Goal: Find contact information: Find contact information

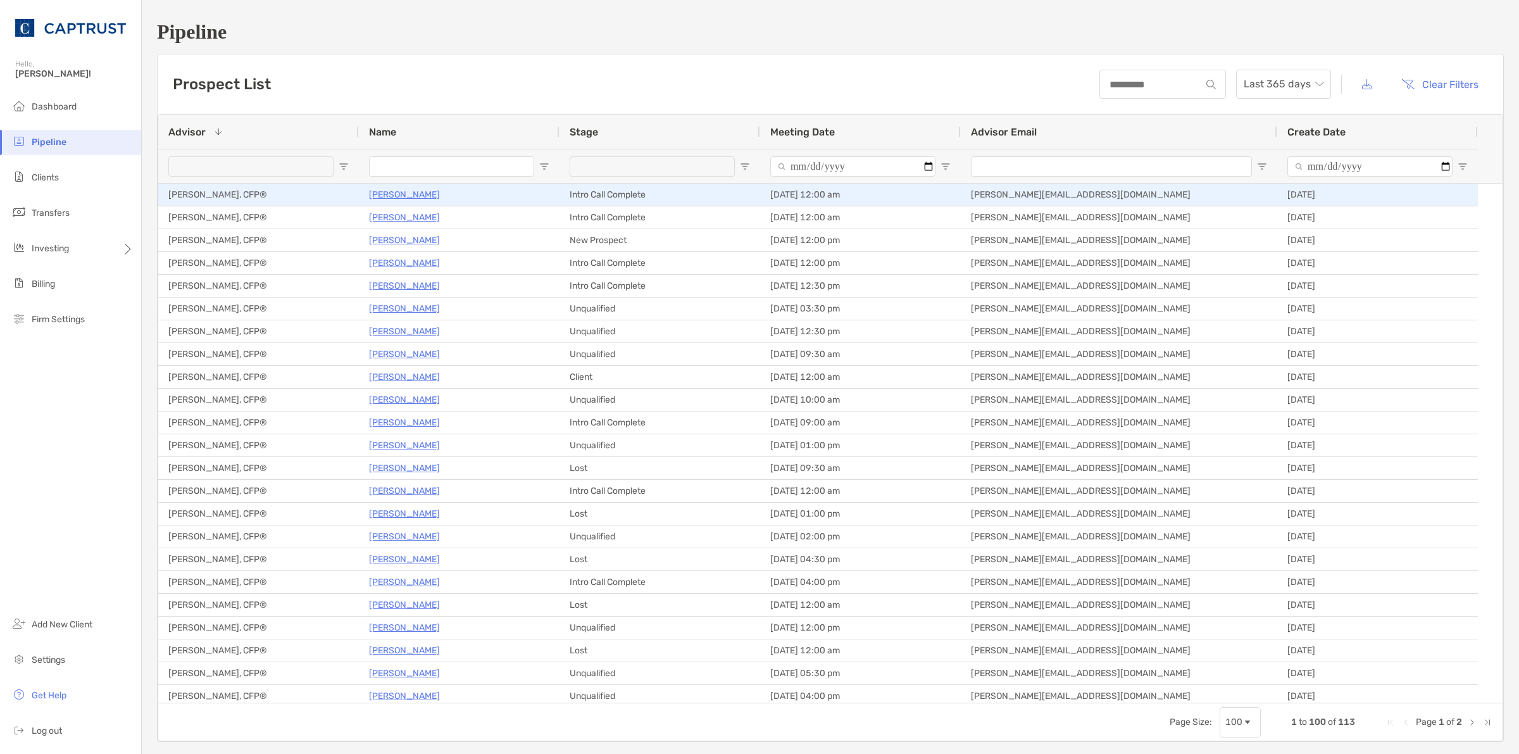
click at [393, 198] on p "[PERSON_NAME]" at bounding box center [404, 195] width 71 height 16
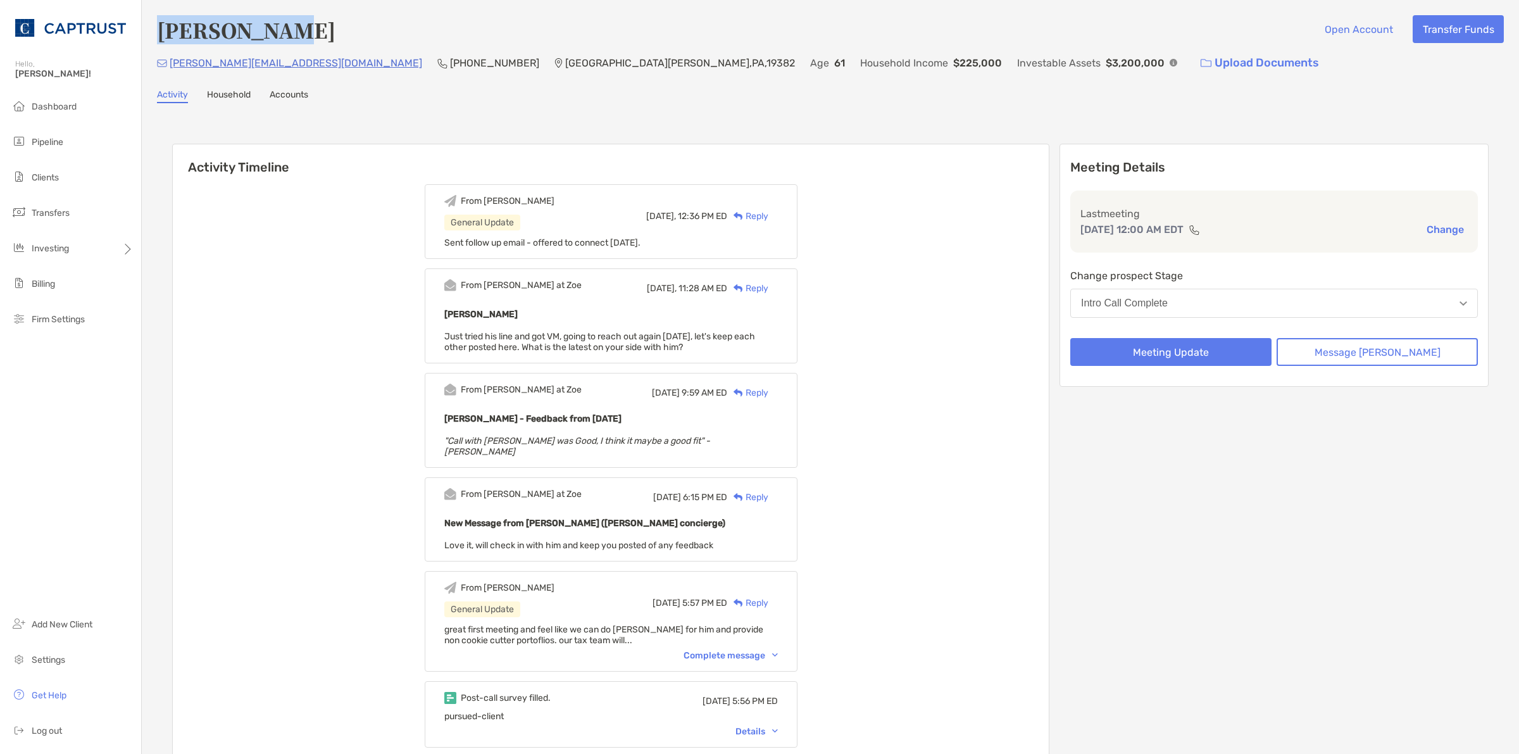
drag, startPoint x: 330, startPoint y: 28, endPoint x: 158, endPoint y: 27, distance: 171.5
click at [158, 27] on div "[PERSON_NAME] Open Account Transfer Funds" at bounding box center [830, 29] width 1347 height 29
copy h4 "[PERSON_NAME]"
drag, startPoint x: 361, startPoint y: 55, endPoint x: 275, endPoint y: 58, distance: 85.5
click at [275, 58] on div "jaekle@mac.com (630) 926-1864 West Chester , PA , 19382 Age 61 Household Income…" at bounding box center [830, 62] width 1347 height 27
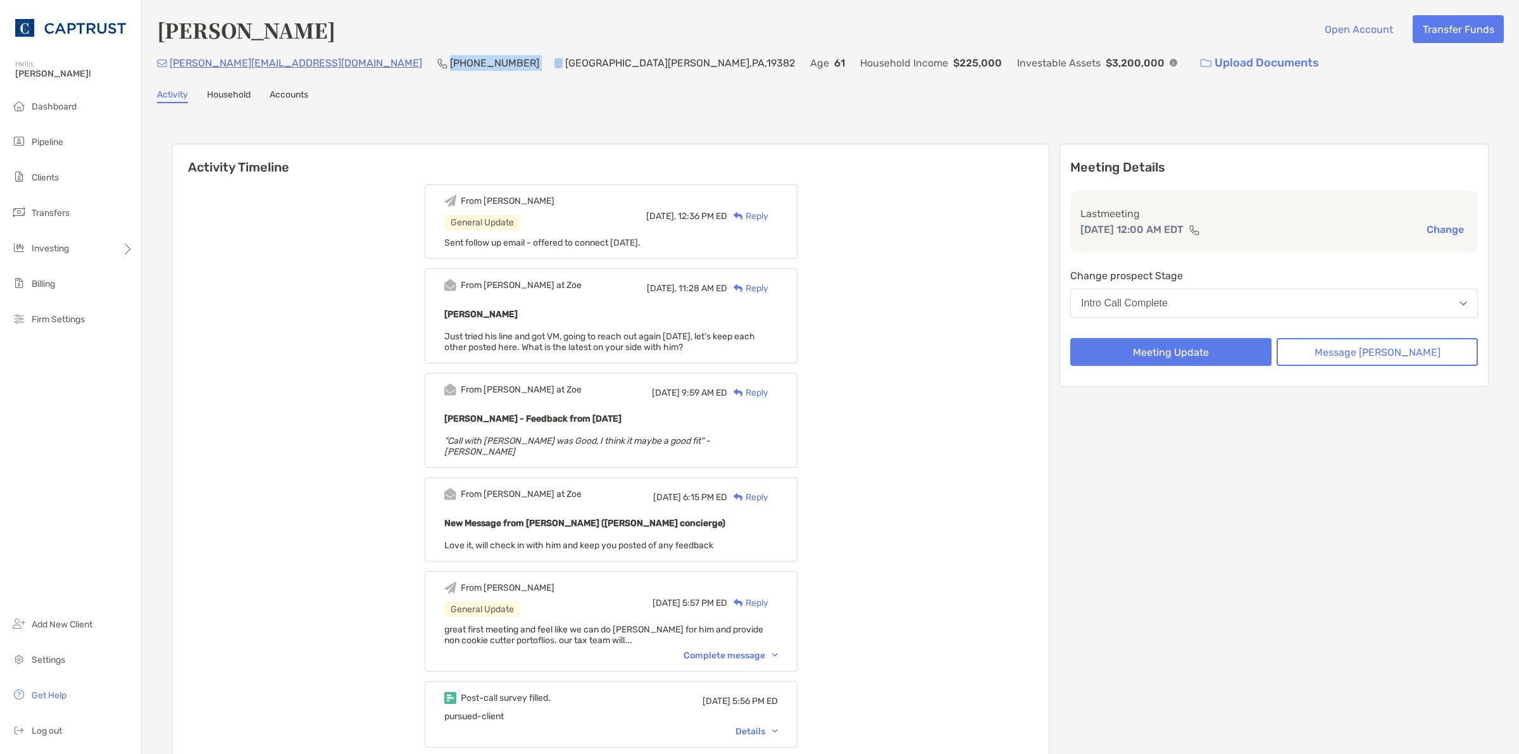
copy p "(630) 926-1864"
